Goal: Transaction & Acquisition: Purchase product/service

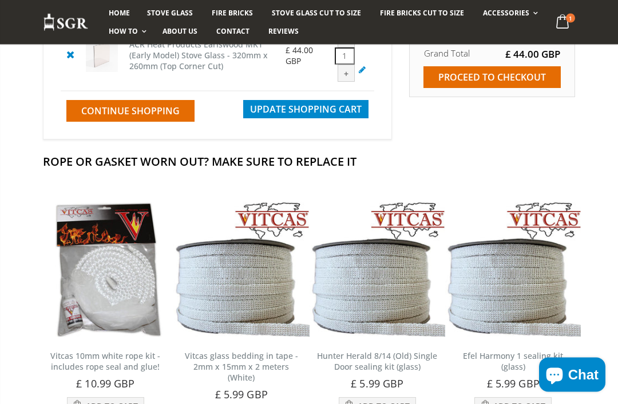
scroll to position [211, 0]
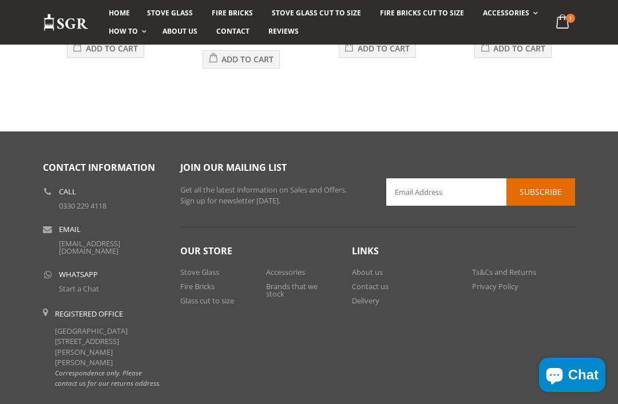
scroll to position [577, 0]
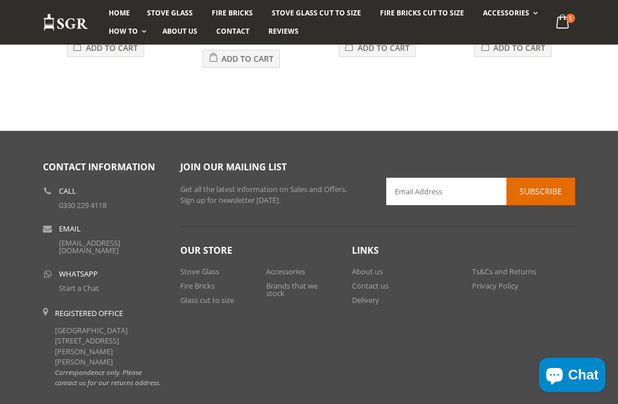
click at [367, 303] on link "Delivery" at bounding box center [365, 300] width 27 height 10
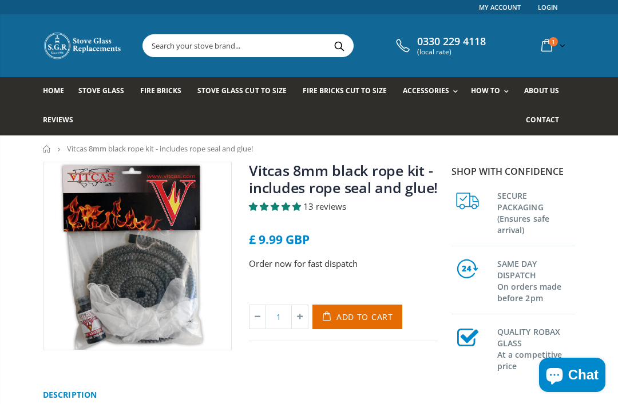
click at [381, 321] on span "Add to Cart" at bounding box center [364, 317] width 57 height 11
